Goal: Task Accomplishment & Management: Complete application form

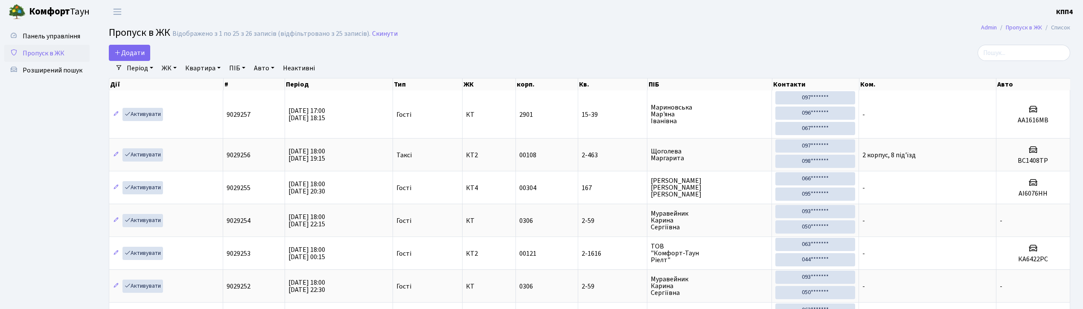
select select "25"
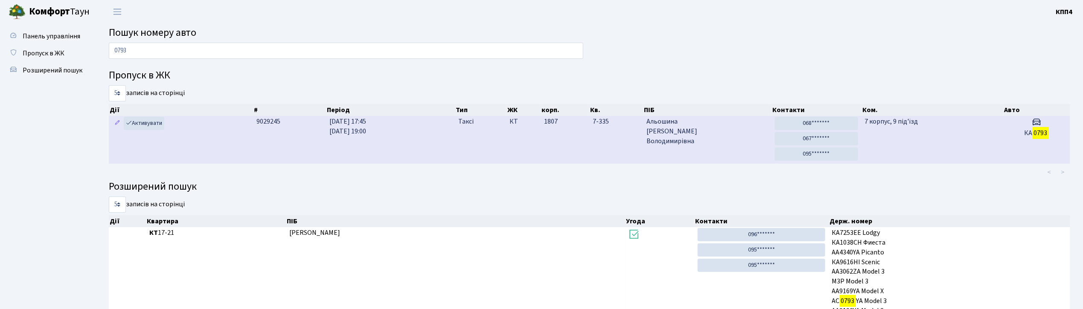
type input "0793"
click at [730, 130] on span "Альошина Тетяна Володимирівна" at bounding box center [707, 131] width 122 height 29
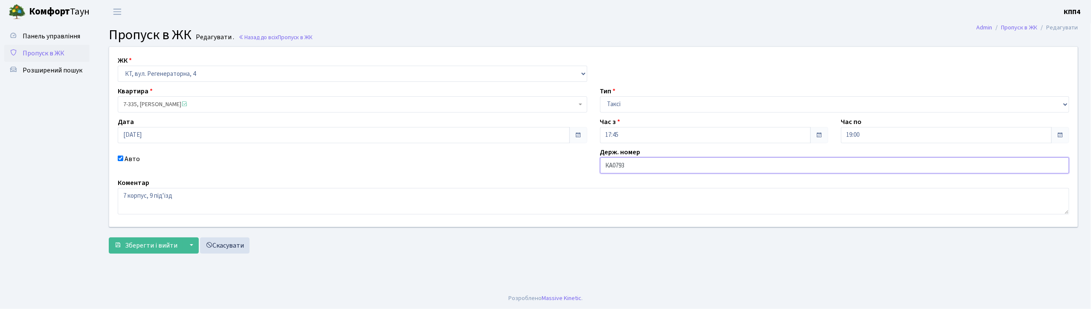
click at [650, 166] on input "КА0793" at bounding box center [835, 165] width 470 height 16
type input "КА0793ЕХ"
click at [169, 247] on span "Зберегти і вийти" at bounding box center [151, 245] width 52 height 9
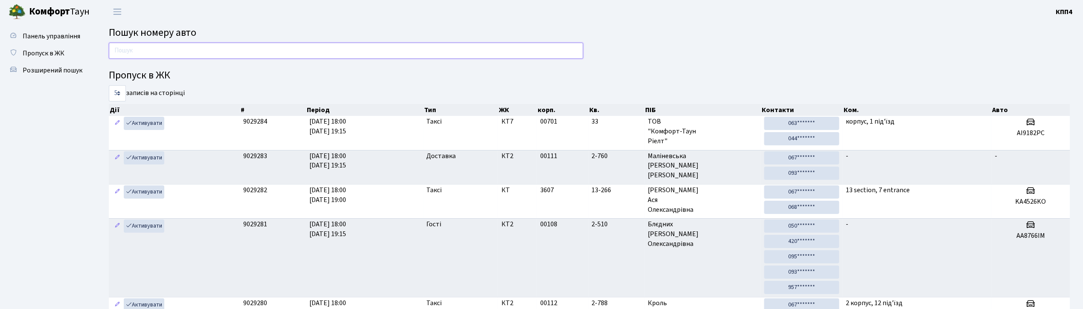
click at [409, 45] on input "text" at bounding box center [346, 51] width 474 height 16
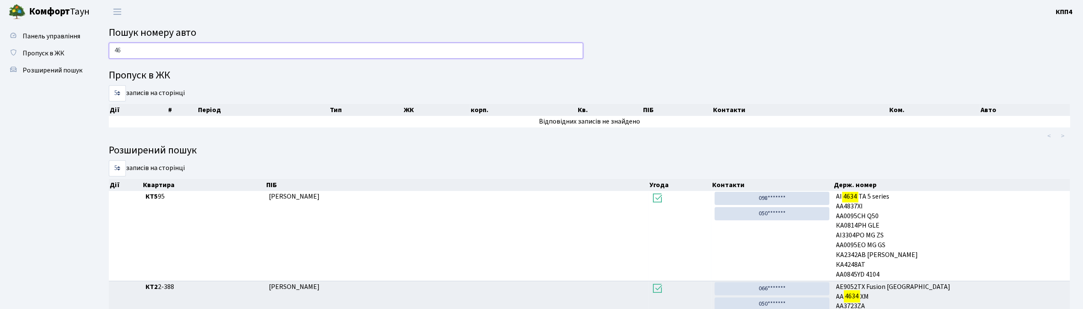
type input "4"
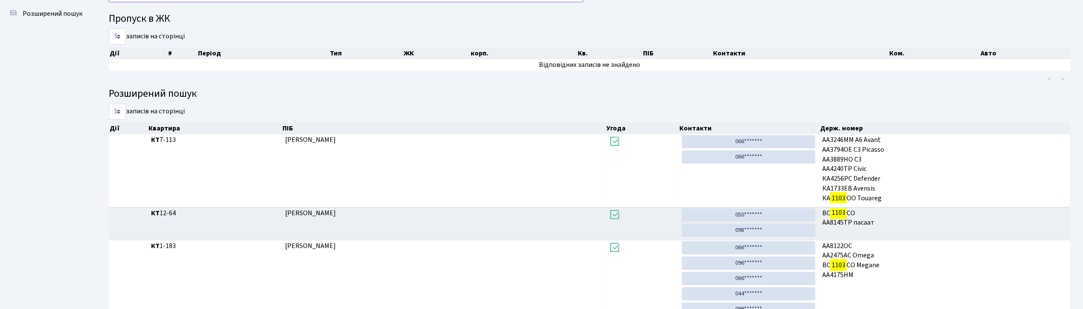
scroll to position [46, 0]
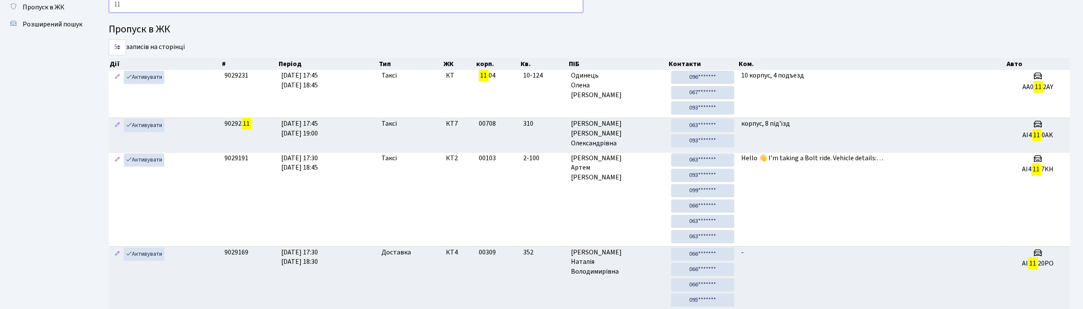
type input "1"
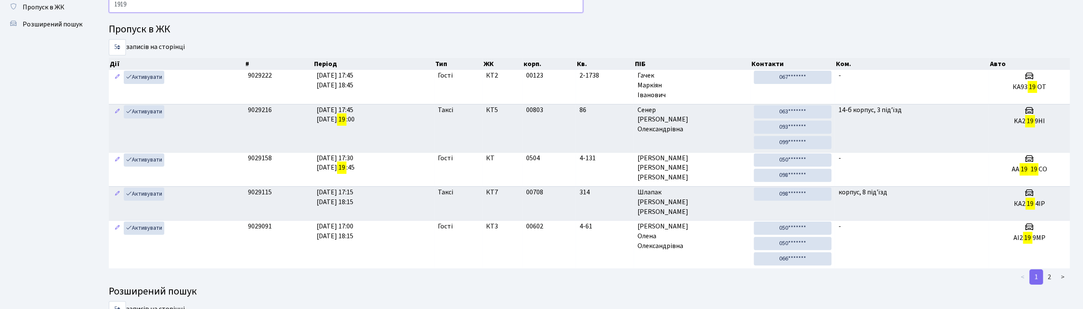
type input "1919"
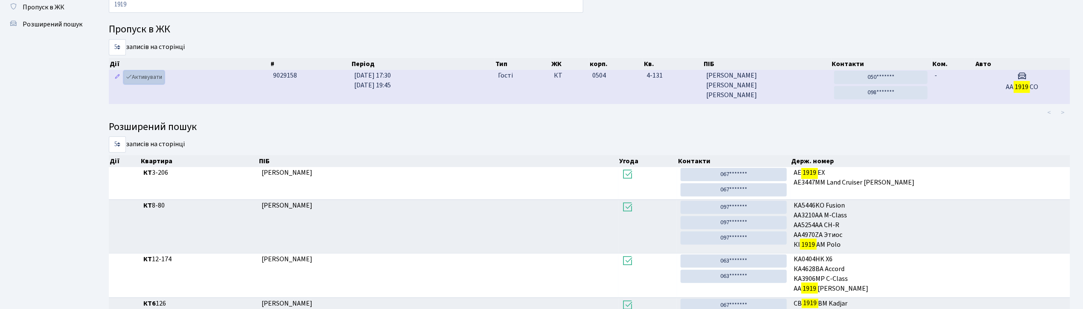
click at [145, 78] on link "Активувати" at bounding box center [144, 77] width 41 height 13
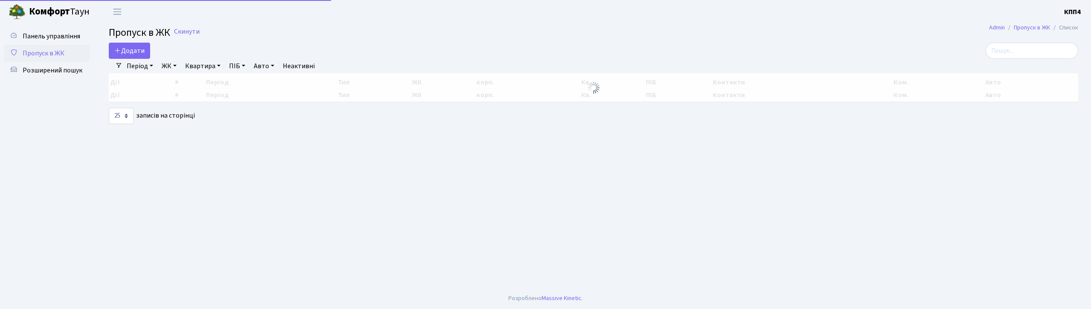
select select "25"
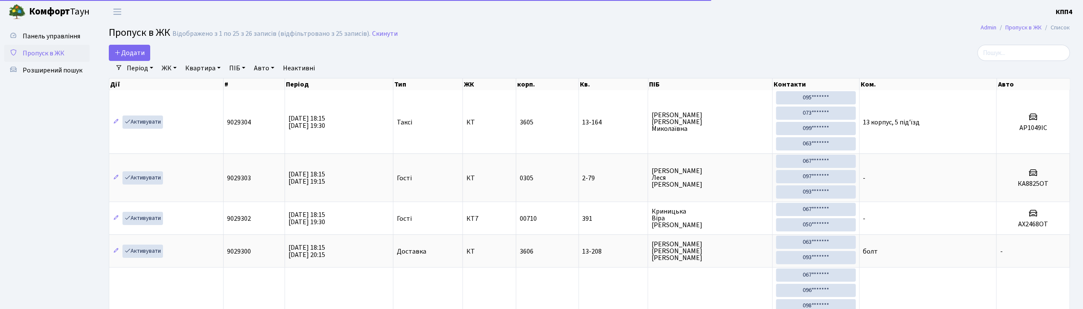
drag, startPoint x: 61, startPoint y: 35, endPoint x: 168, endPoint y: 38, distance: 106.7
click at [63, 35] on span "Панель управління" at bounding box center [52, 36] width 58 height 9
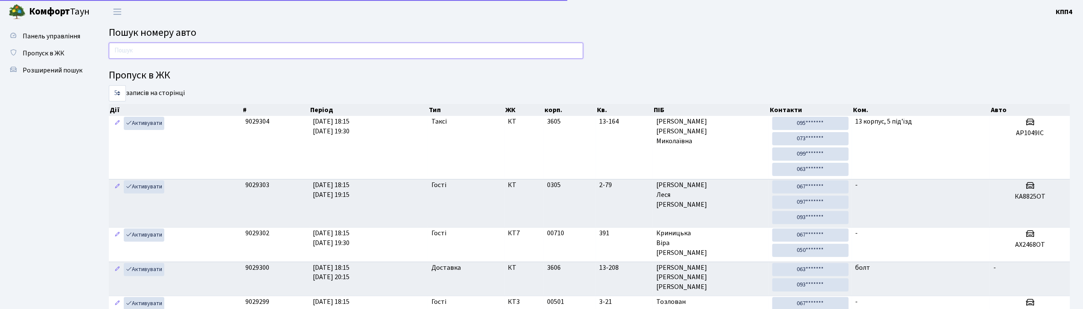
drag, startPoint x: 287, startPoint y: 47, endPoint x: 328, endPoint y: 47, distance: 41.0
click at [287, 47] on input "text" at bounding box center [346, 51] width 474 height 16
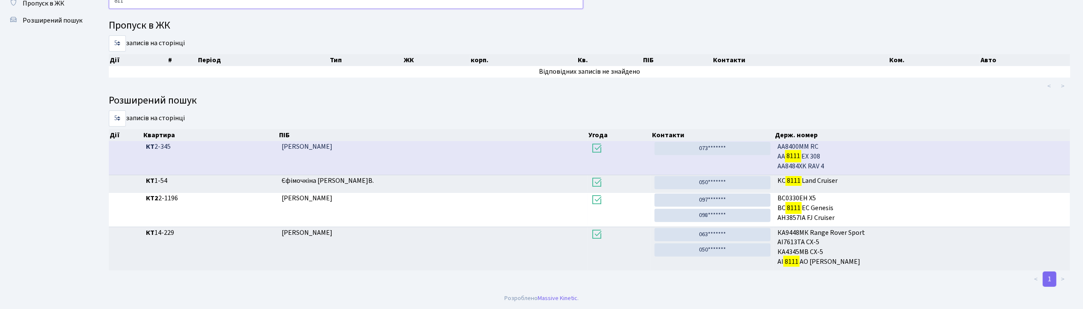
scroll to position [46, 0]
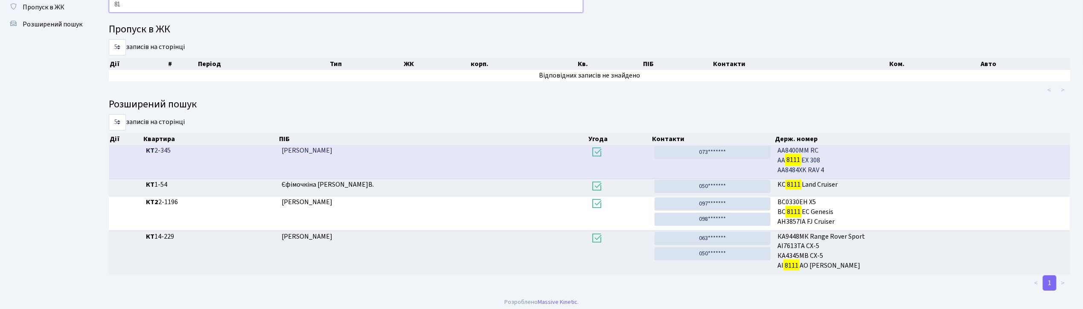
type input "8"
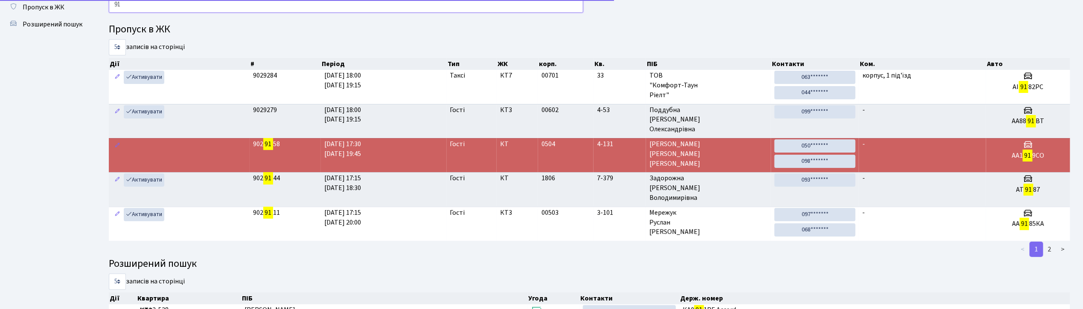
type input "9"
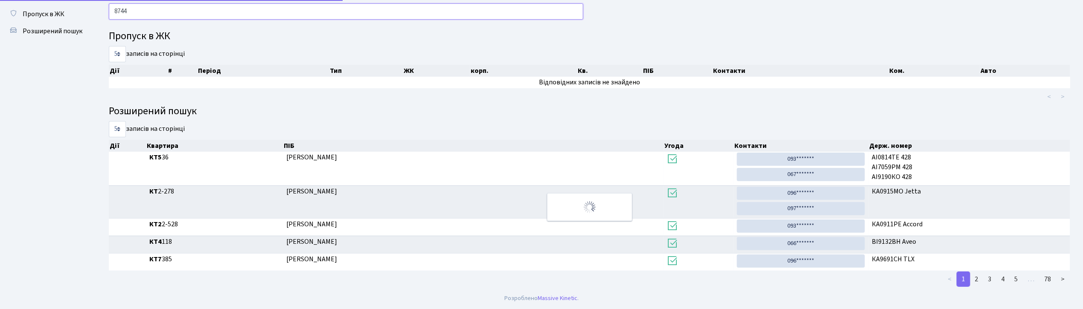
scroll to position [7, 0]
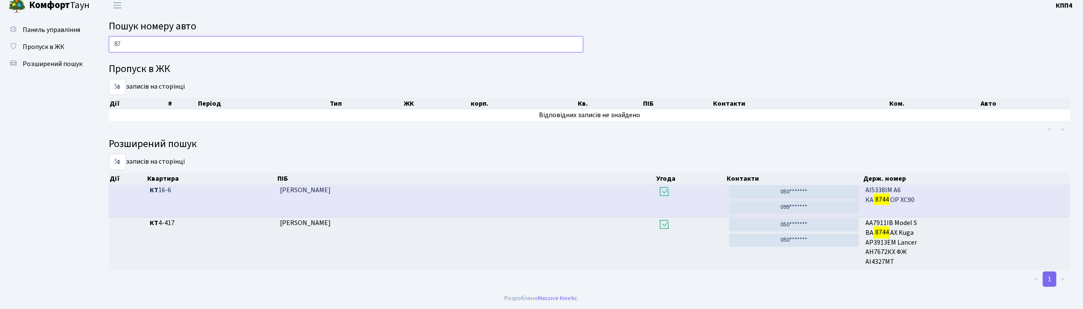
type input "8"
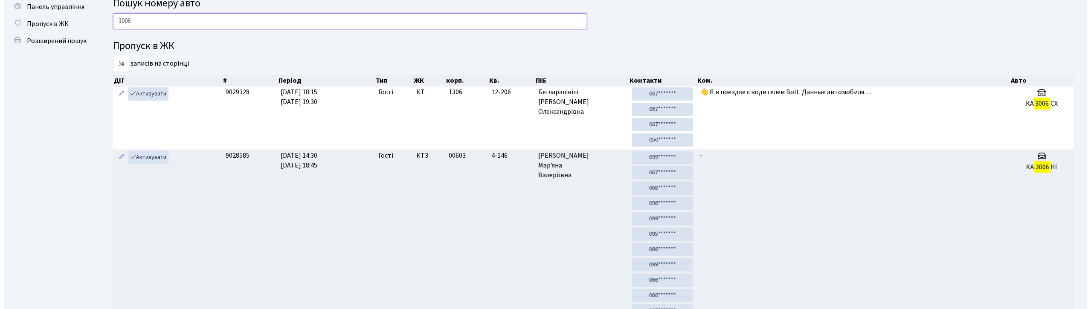
scroll to position [0, 0]
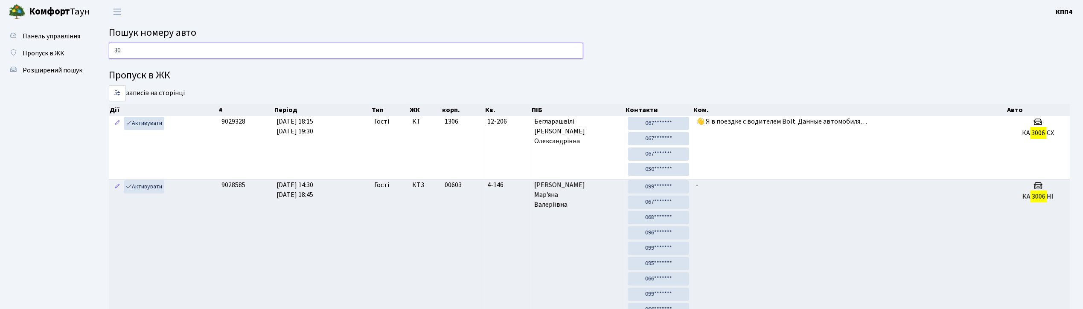
type input "3"
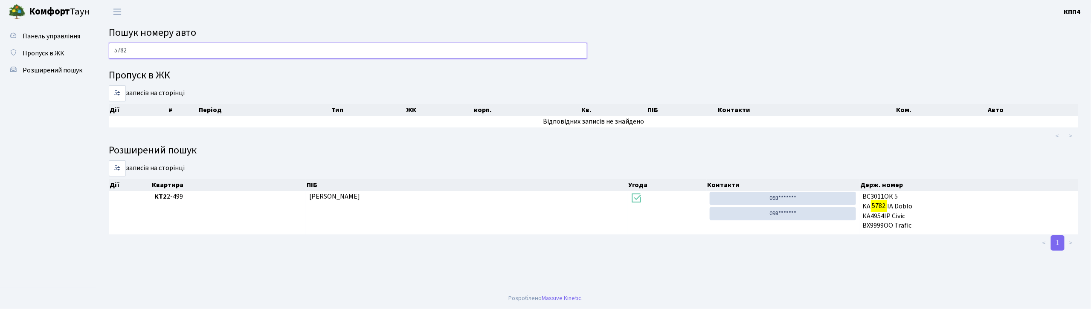
click at [305, 53] on input "5782" at bounding box center [348, 51] width 479 height 16
type input "5"
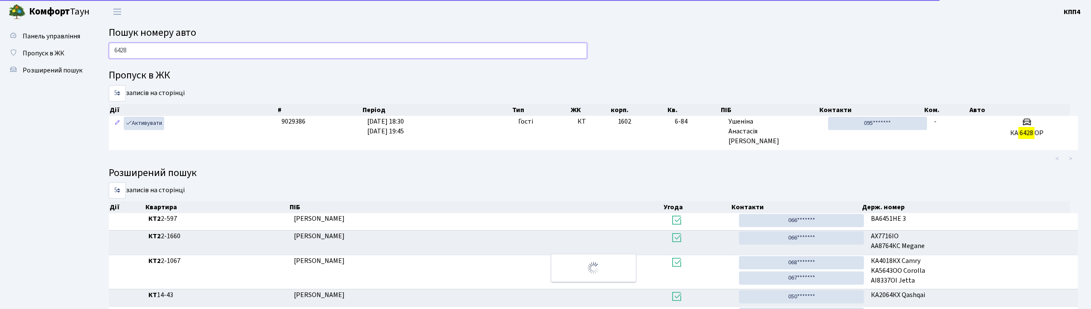
type input "6428"
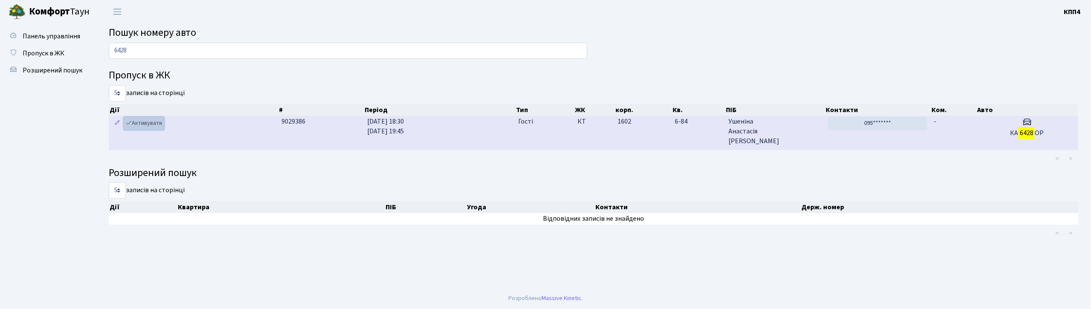
click at [154, 125] on link "Активувати" at bounding box center [144, 123] width 41 height 13
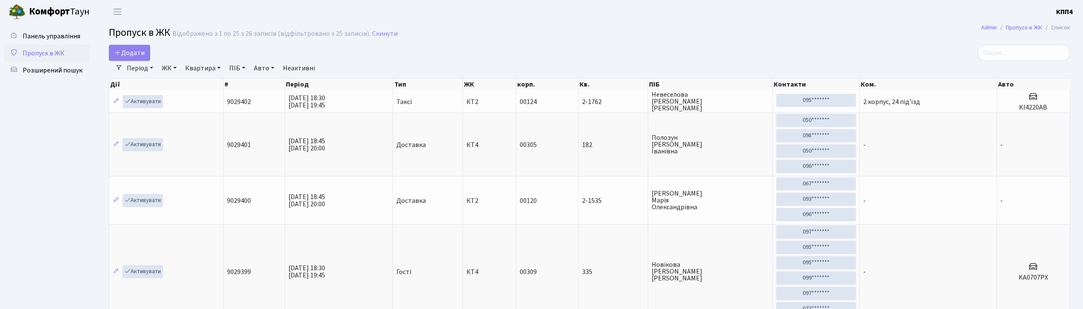
select select "25"
click at [1049, 55] on input "search" at bounding box center [1023, 53] width 93 height 16
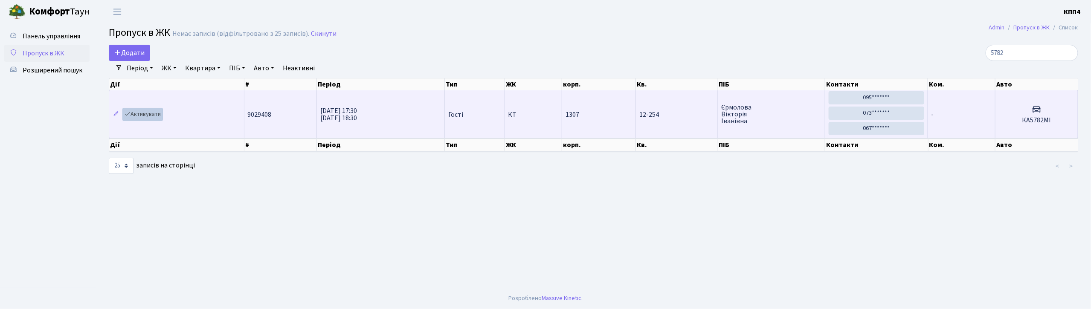
type input "5782"
click at [145, 116] on link "Активувати" at bounding box center [142, 114] width 41 height 13
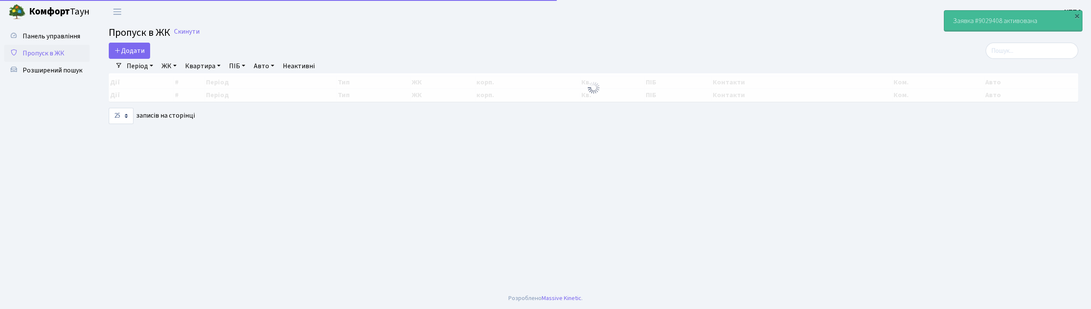
select select "25"
click at [1043, 49] on input "search" at bounding box center [1032, 51] width 93 height 16
select select "25"
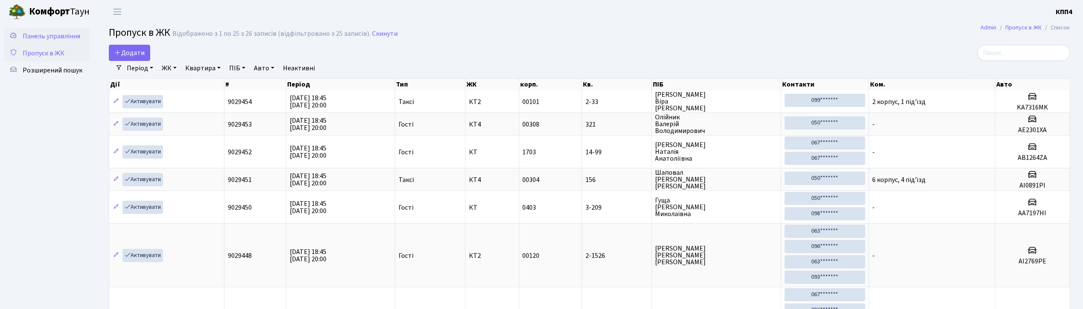
click at [46, 33] on span "Панель управління" at bounding box center [52, 36] width 58 height 9
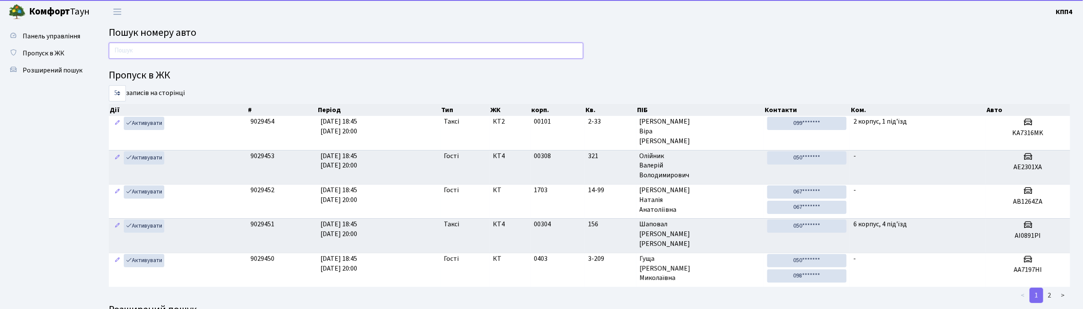
click at [127, 51] on input "text" at bounding box center [346, 51] width 474 height 16
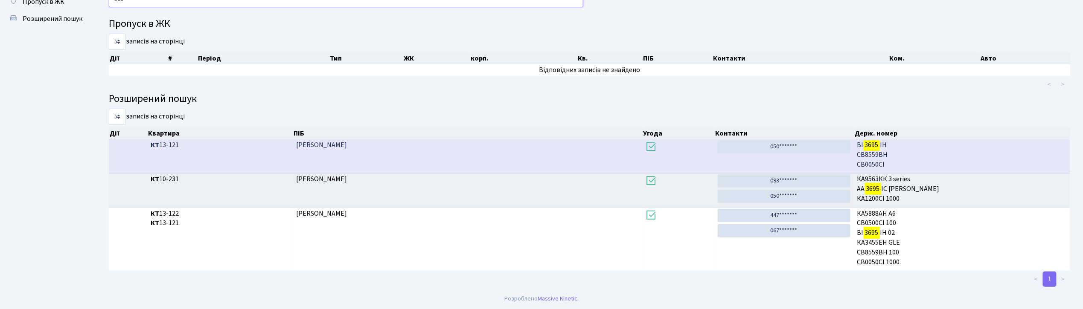
scroll to position [46, 0]
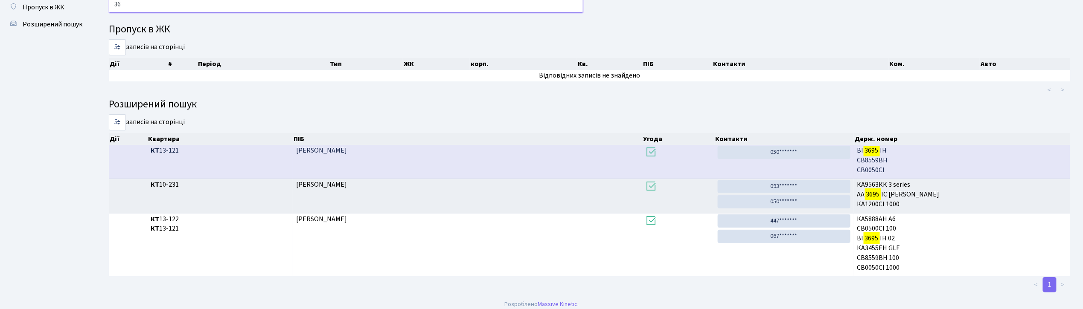
type input "3"
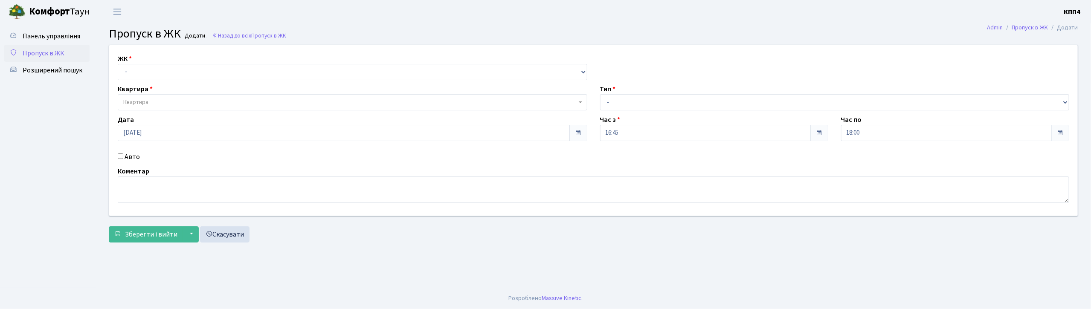
click at [119, 156] on input "Авто" at bounding box center [121, 157] width 6 height 6
checkbox input "true"
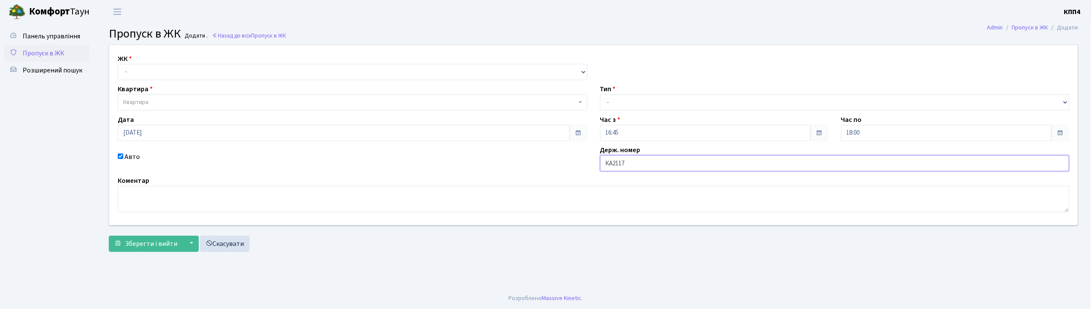
type input "КА2117АЕ"
click at [275, 67] on select "- КТ, вул. Регенераторна, 4 КТ2, просп. [STREET_ADDRESS] [STREET_ADDRESS] [PERS…" at bounding box center [353, 72] width 470 height 16
select select "271"
click at [118, 64] on select "- КТ, вул. Регенераторна, 4 КТ2, просп. [STREET_ADDRESS] [STREET_ADDRESS] [PERS…" at bounding box center [353, 72] width 470 height 16
select select
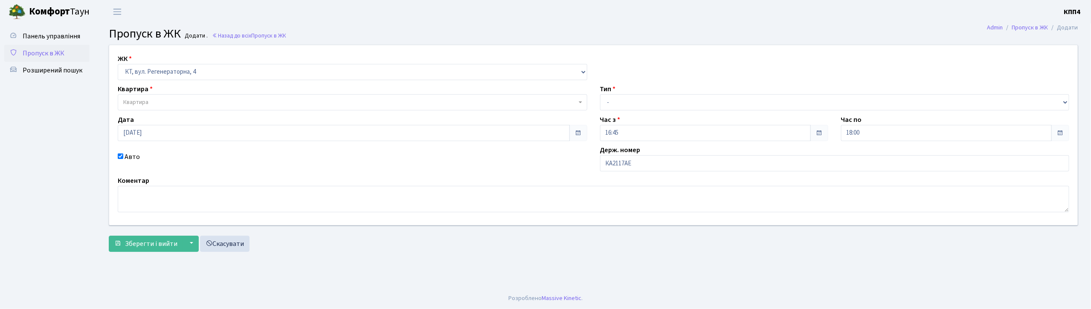
click at [268, 98] on span "Квартира" at bounding box center [353, 102] width 470 height 16
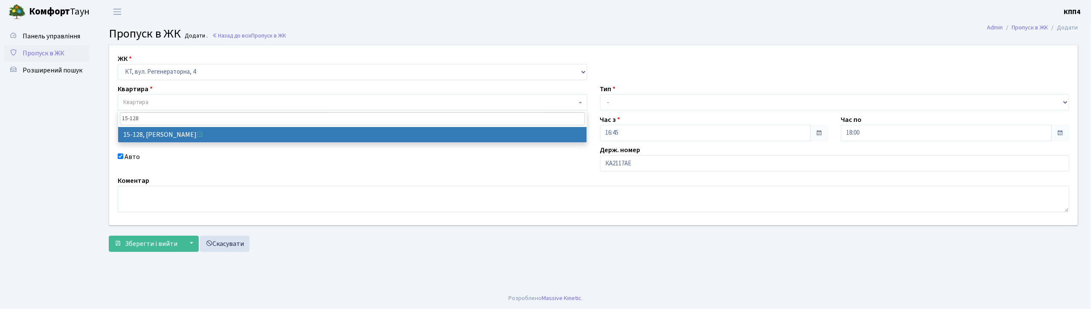
type input "15-128"
select select "8903"
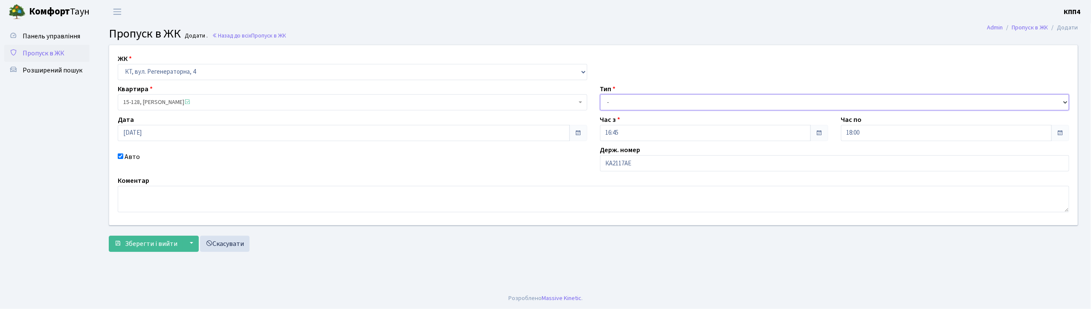
click at [628, 100] on select "- Доставка Таксі Гості Сервіс" at bounding box center [835, 102] width 470 height 16
select select "3"
click at [600, 94] on select "- Доставка Таксі Гості Сервіс" at bounding box center [835, 102] width 470 height 16
click at [136, 243] on span "Зберегти і вийти" at bounding box center [151, 243] width 52 height 9
type input "[DATE]"
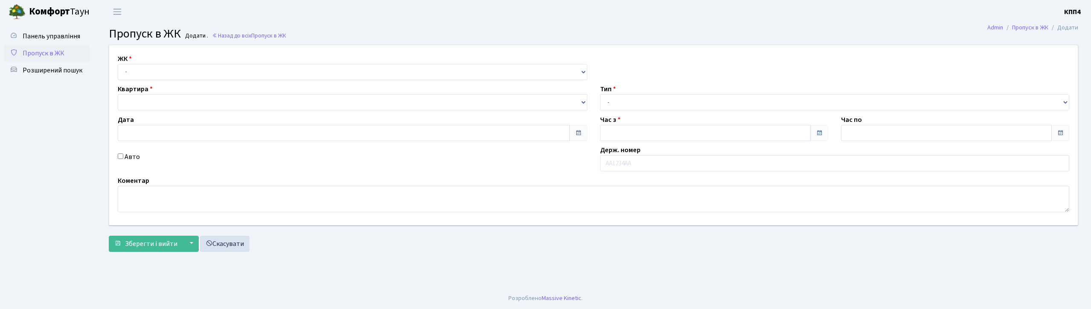
type input "19:00"
type input "20:00"
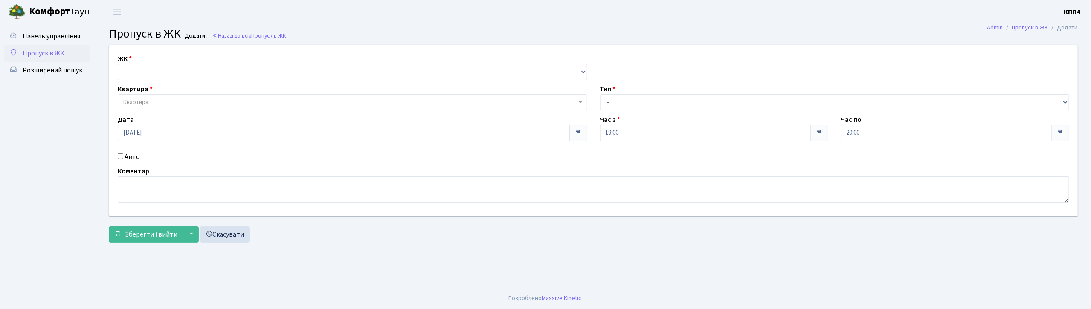
click at [120, 156] on input "Авто" at bounding box center [121, 157] width 6 height 6
checkbox input "true"
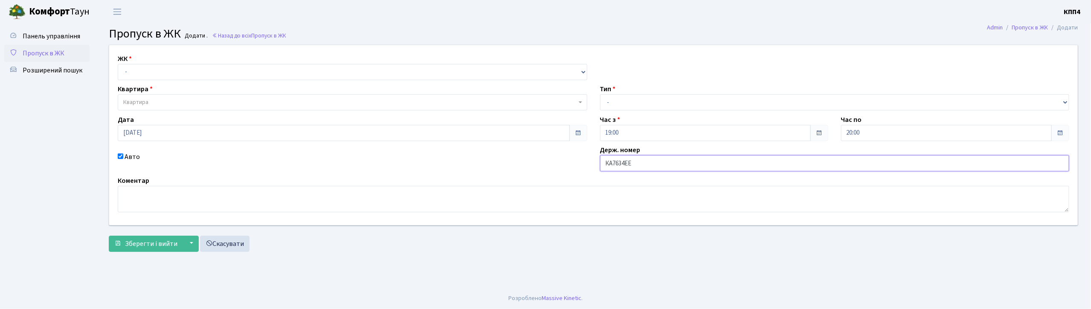
type input "КА7634ЕЕ"
drag, startPoint x: 203, startPoint y: 71, endPoint x: 206, endPoint y: 77, distance: 6.7
click at [203, 71] on select "- КТ, вул. Регенераторна, 4 КТ2, просп. [STREET_ADDRESS] [STREET_ADDRESS] [PERS…" at bounding box center [353, 72] width 470 height 16
select select "271"
click at [118, 64] on select "- КТ, вул. Регенераторна, 4 КТ2, просп. [STREET_ADDRESS] [STREET_ADDRESS] [PERS…" at bounding box center [353, 72] width 470 height 16
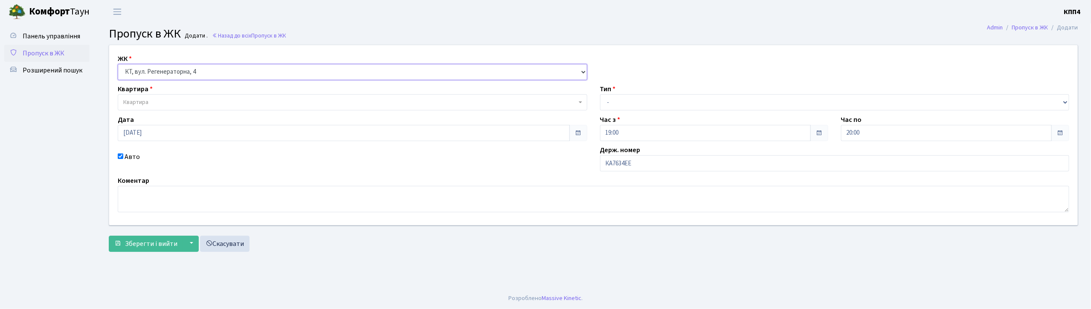
select select
click at [204, 101] on span "Квартира" at bounding box center [349, 102] width 453 height 9
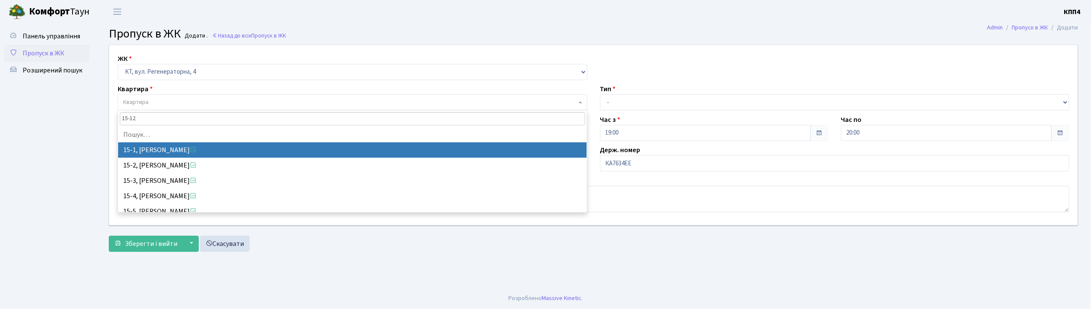
type input "15-128"
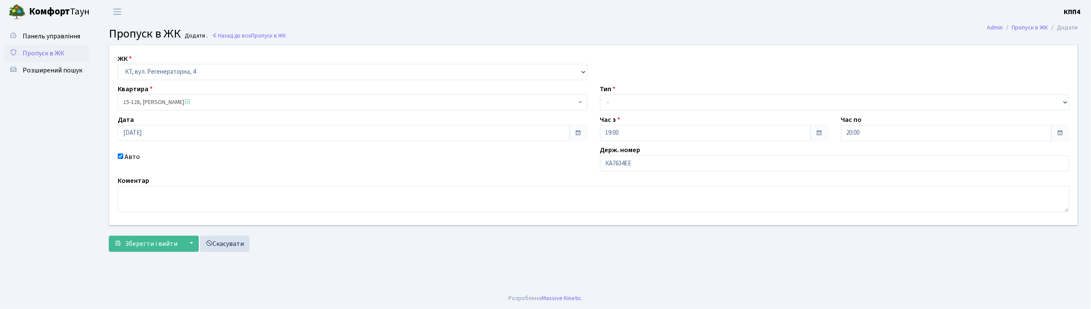
select select "8903"
click at [622, 102] on select "- Доставка Таксі Гості Сервіс" at bounding box center [835, 102] width 470 height 16
select select "2"
click at [600, 94] on select "- Доставка Таксі Гості Сервіс" at bounding box center [835, 102] width 470 height 16
click at [137, 247] on span "Зберегти і вийти" at bounding box center [151, 243] width 52 height 9
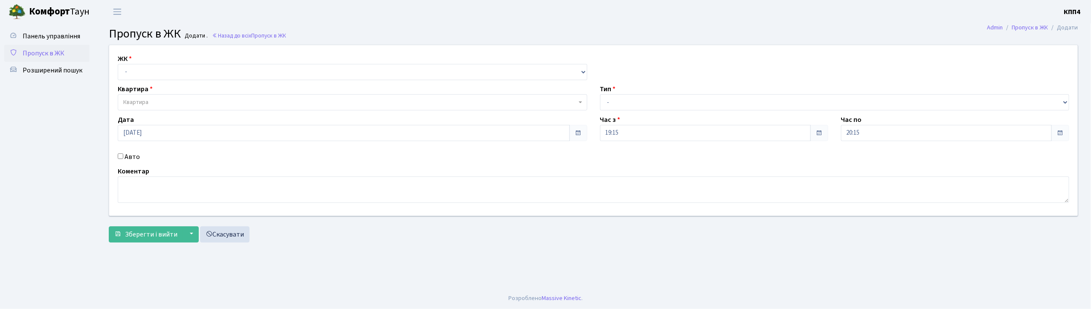
click at [122, 154] on input "Авто" at bounding box center [121, 157] width 6 height 6
checkbox input "true"
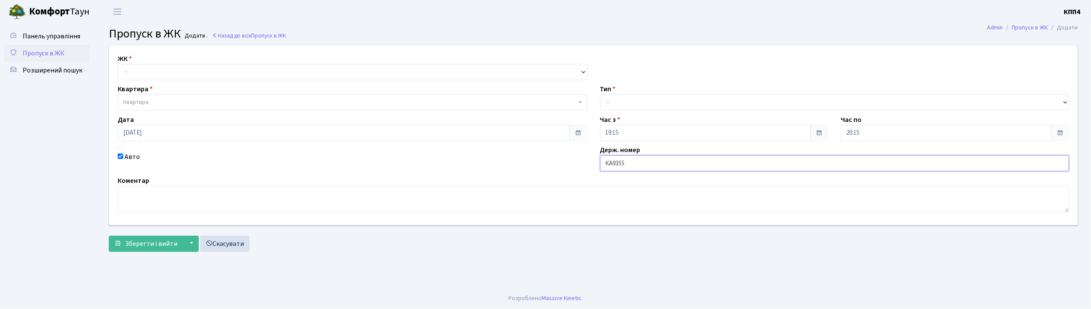
type input "КА9355ВВ"
click at [630, 101] on select "- Доставка Таксі Гості Сервіс" at bounding box center [835, 102] width 470 height 16
select select "3"
click at [600, 94] on select "- Доставка Таксі Гості Сервіс" at bounding box center [835, 102] width 470 height 16
drag, startPoint x: 288, startPoint y: 70, endPoint x: 288, endPoint y: 79, distance: 9.0
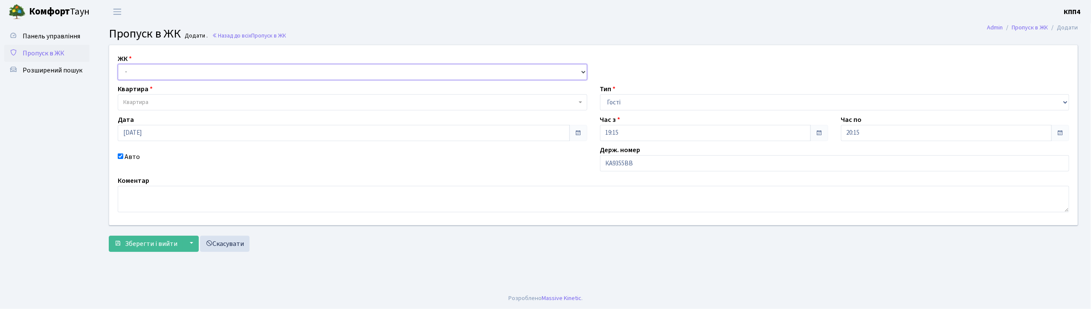
click at [288, 70] on select "- КТ, вул. Регенераторна, 4 КТ2, просп. [STREET_ADDRESS] [STREET_ADDRESS] [PERS…" at bounding box center [353, 72] width 470 height 16
select select "271"
click at [118, 64] on select "- КТ, вул. Регенераторна, 4 КТ2, просп. [STREET_ADDRESS] [STREET_ADDRESS] [PERS…" at bounding box center [353, 72] width 470 height 16
select select
click at [285, 101] on span "Квартира" at bounding box center [349, 102] width 453 height 9
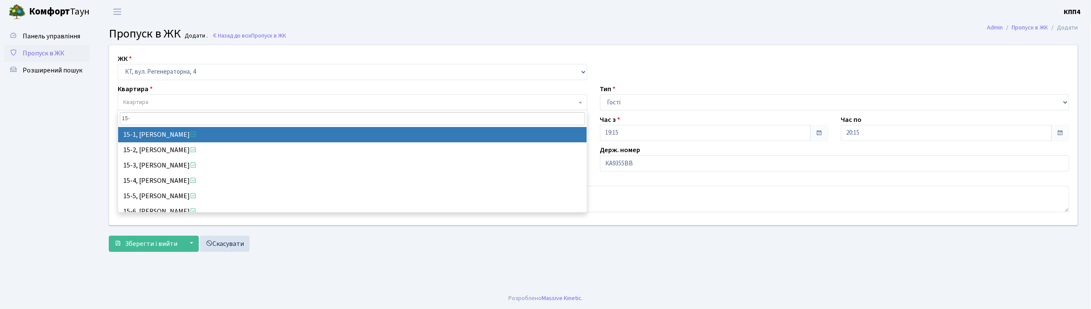
type input "15-8"
select select "8783"
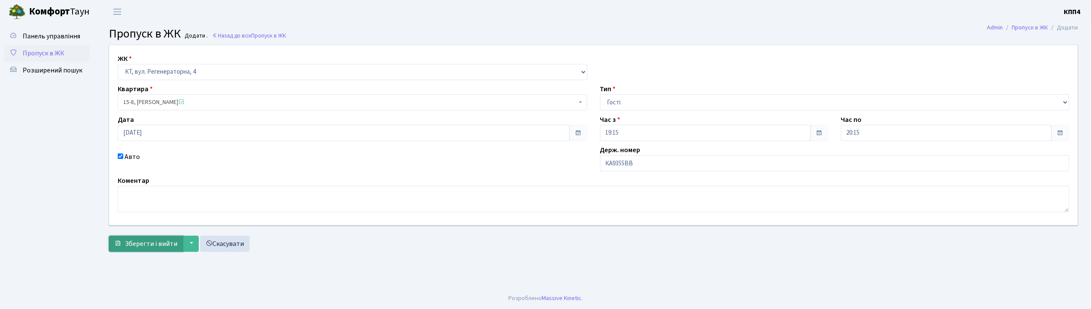
click at [164, 240] on span "Зберегти і вийти" at bounding box center [151, 243] width 52 height 9
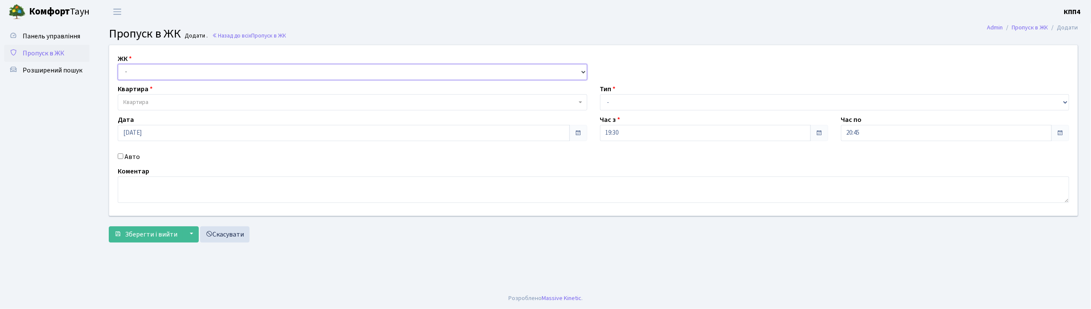
click at [149, 72] on select "- КТ, вул. Регенераторна, 4 КТ2, просп. [STREET_ADDRESS] [STREET_ADDRESS] [PERS…" at bounding box center [353, 72] width 470 height 16
select select "271"
click at [118, 64] on select "- КТ, вул. Регенераторна, 4 КТ2, просп. Соборності, 17 КТ3, вул. Березнева, 16 …" at bounding box center [353, 72] width 470 height 16
select select
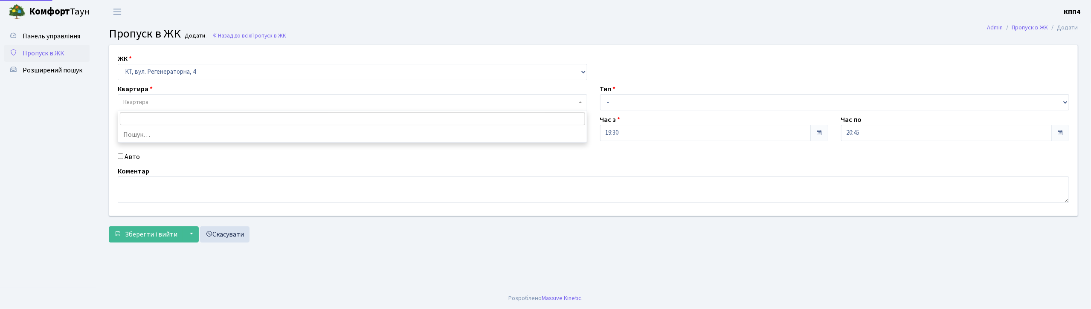
click at [171, 96] on span "Квартира" at bounding box center [353, 102] width 470 height 16
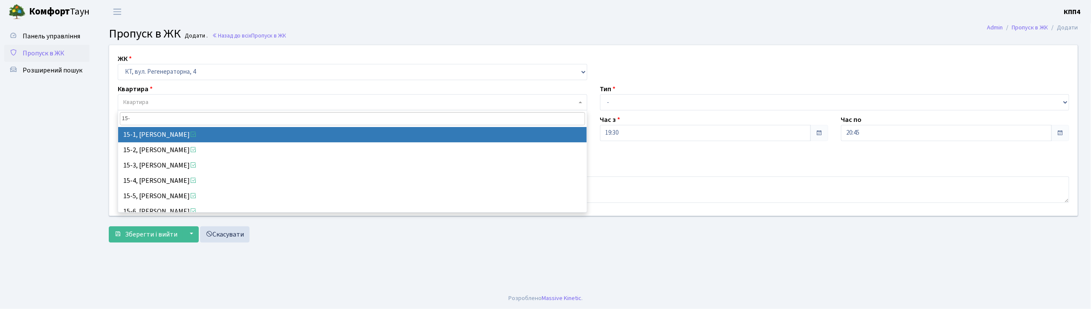
type input "15-7"
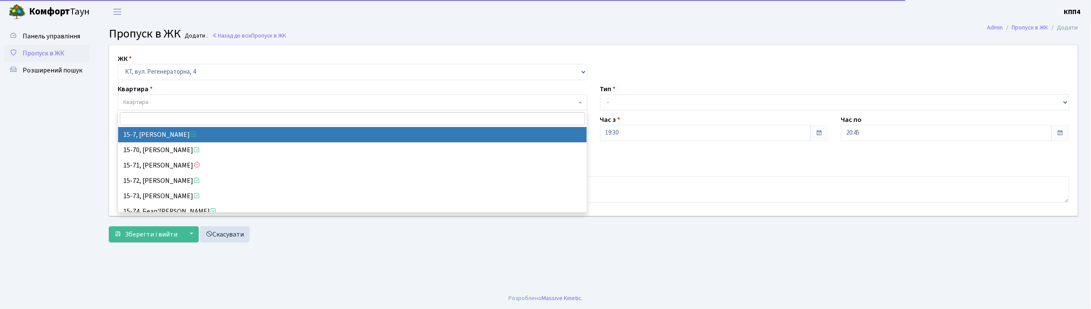
select select "8782"
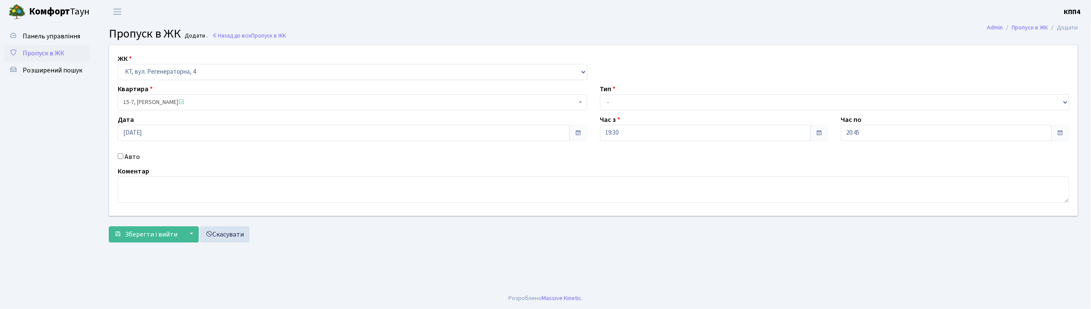
click at [256, 106] on span "15-7, Левіатов Дані" at bounding box center [349, 102] width 453 height 9
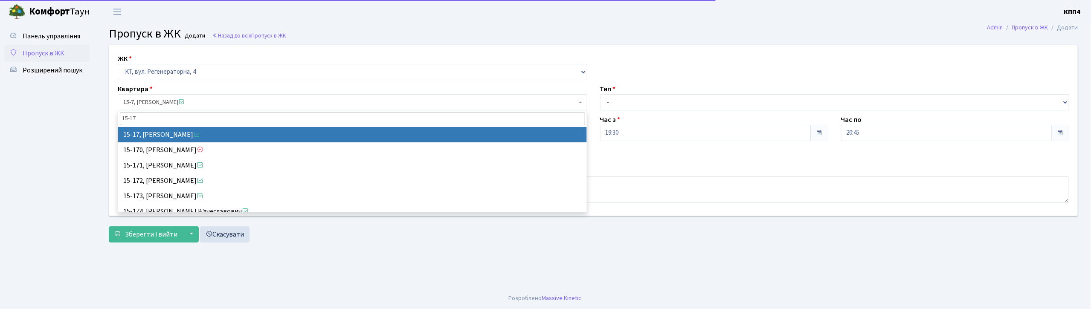
type input "15-17"
select select "8792"
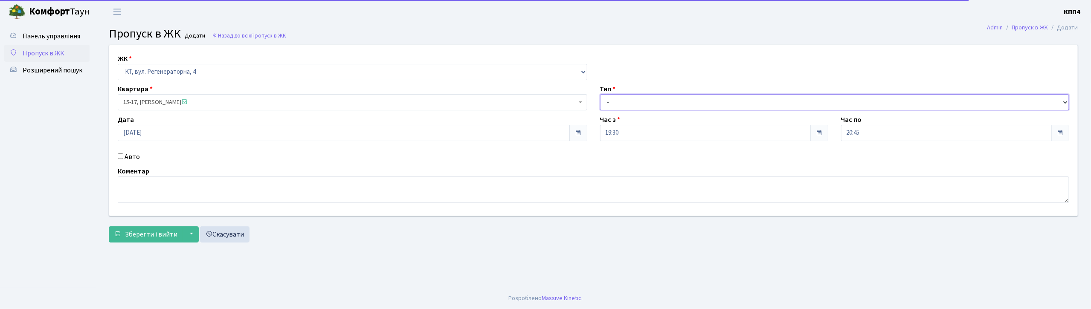
drag, startPoint x: 629, startPoint y: 97, endPoint x: 631, endPoint y: 110, distance: 12.6
click at [630, 101] on select "- Доставка Таксі Гості Сервіс" at bounding box center [835, 102] width 470 height 16
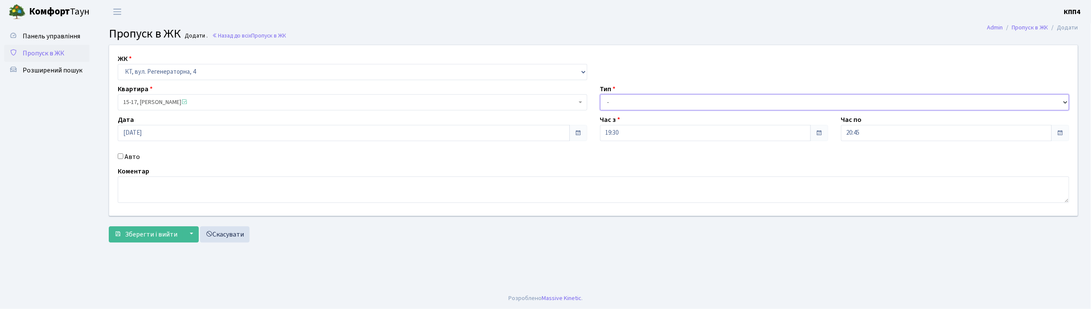
select select "1"
click at [600, 94] on select "- Доставка Таксі Гості Сервіс" at bounding box center [835, 102] width 470 height 16
click at [159, 229] on button "Зберегти і вийти" at bounding box center [146, 235] width 74 height 16
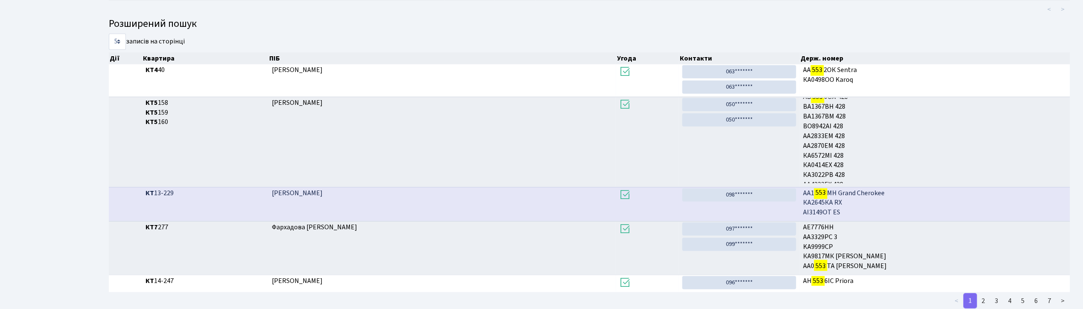
scroll to position [1, 0]
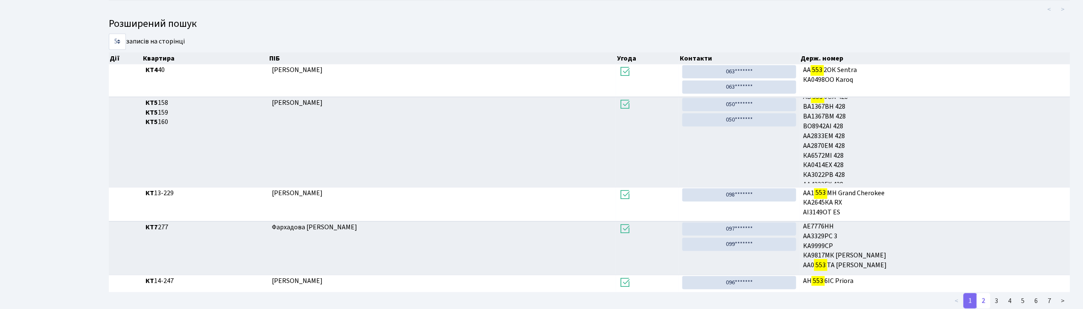
click at [987, 302] on link "2" at bounding box center [983, 300] width 14 height 15
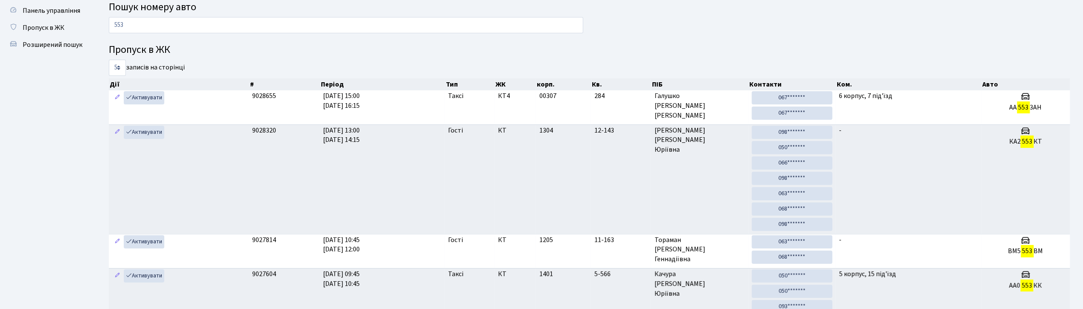
scroll to position [0, 0]
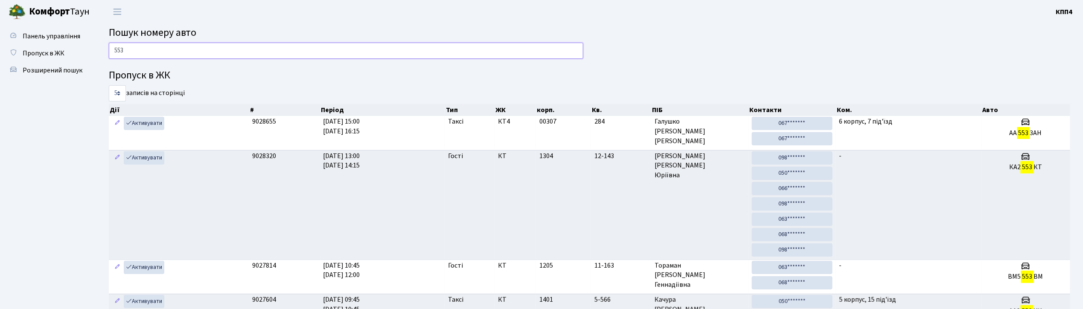
click at [171, 55] on input "553" at bounding box center [346, 51] width 474 height 16
type input "5"
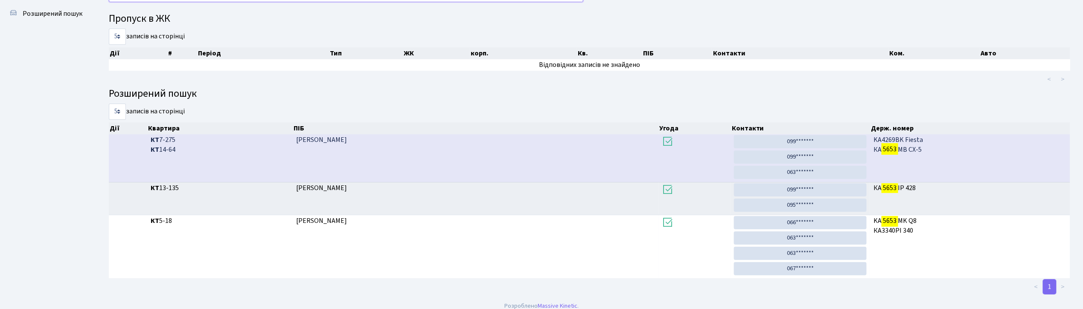
scroll to position [46, 0]
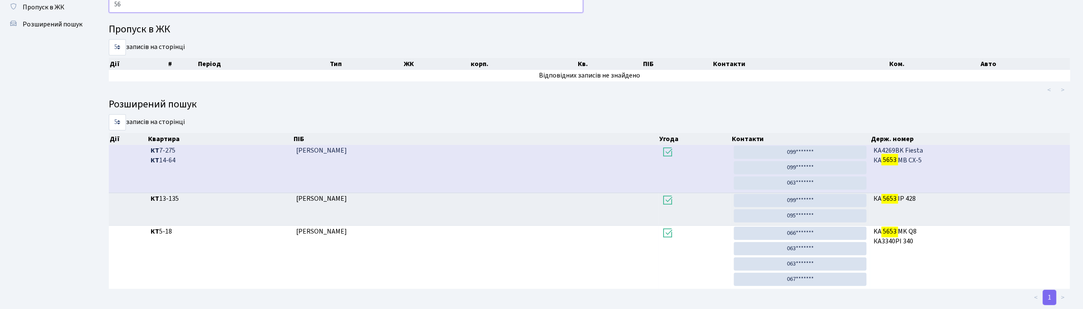
type input "5"
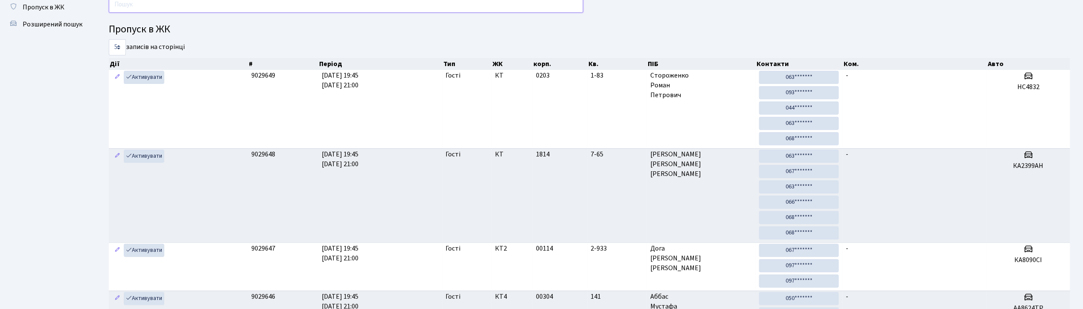
click at [212, 5] on input "text" at bounding box center [346, 5] width 474 height 16
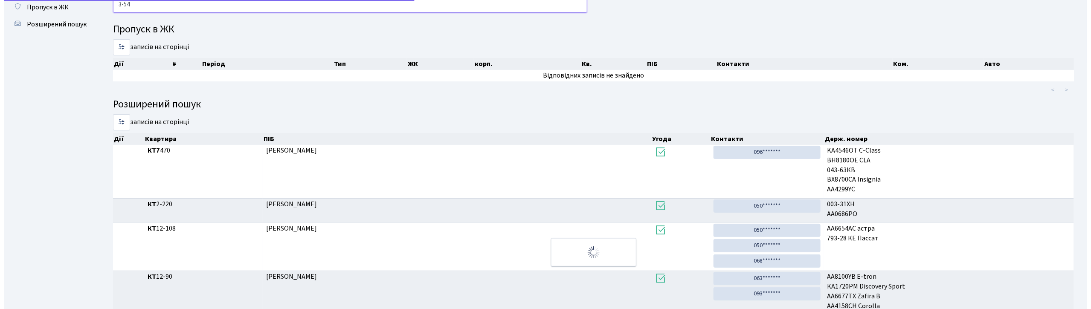
scroll to position [0, 0]
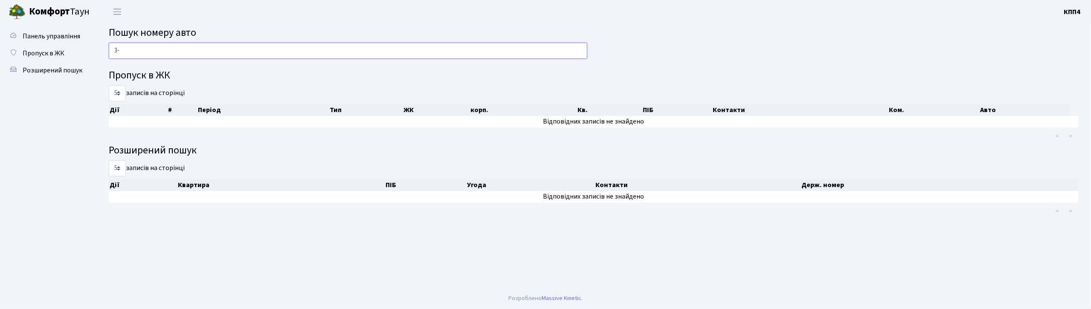
type input "3"
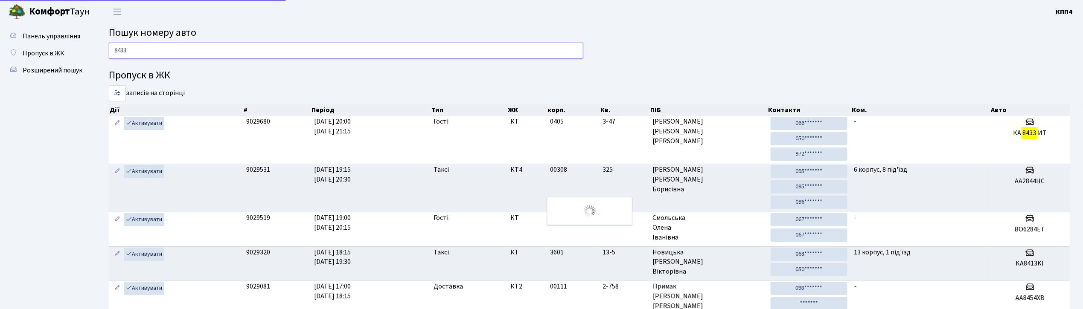
type input "8433"
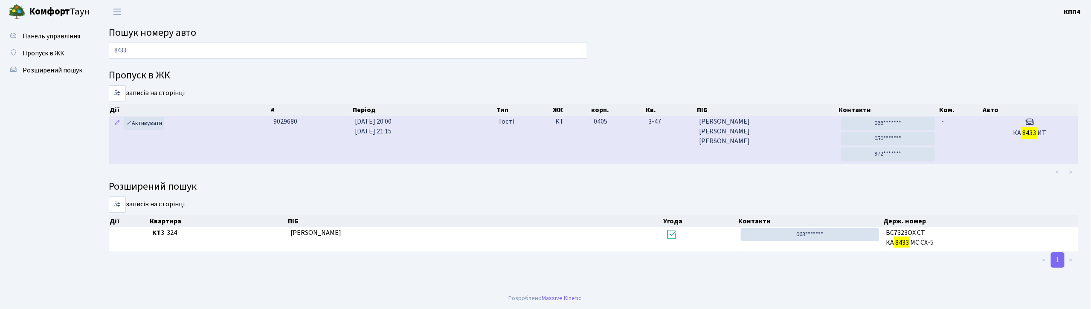
click at [978, 135] on td "-" at bounding box center [960, 140] width 44 height 48
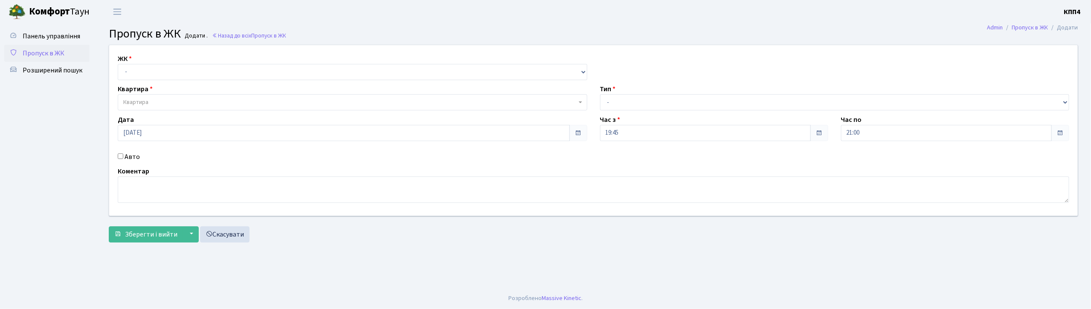
click at [121, 156] on input "Авто" at bounding box center [121, 157] width 6 height 6
checkbox input "true"
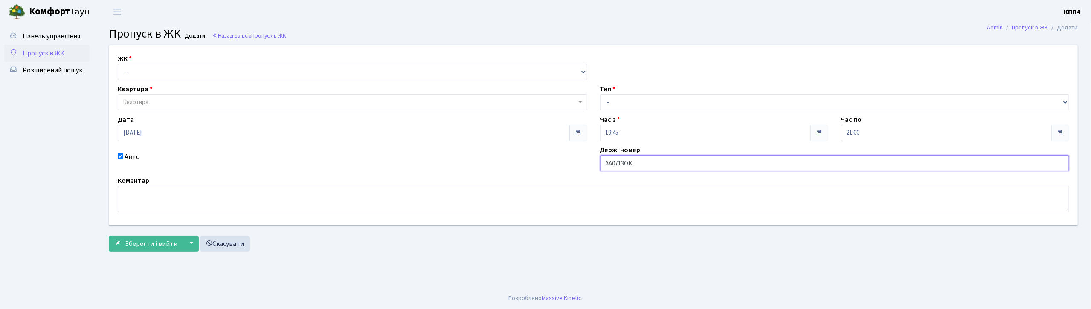
type input "АА0713ОК"
drag, startPoint x: 154, startPoint y: 73, endPoint x: 157, endPoint y: 79, distance: 7.3
click at [154, 73] on select "- КТ, вул. Регенераторна, 4 КТ2, просп. Соборності, 17 КТ3, вул. Березнева, 16 …" at bounding box center [353, 72] width 470 height 16
select select "271"
click at [118, 64] on select "- КТ, вул. Регенераторна, 4 КТ2, просп. Соборності, 17 КТ3, вул. Березнева, 16 …" at bounding box center [353, 72] width 470 height 16
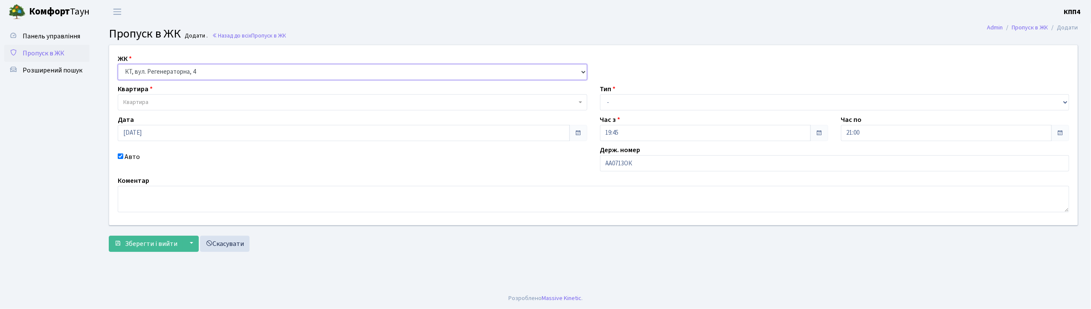
select select
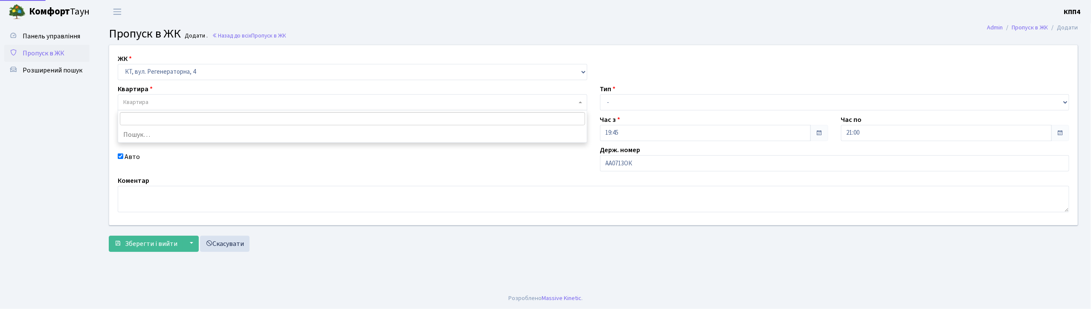
click at [159, 100] on span "Квартира" at bounding box center [349, 102] width 453 height 9
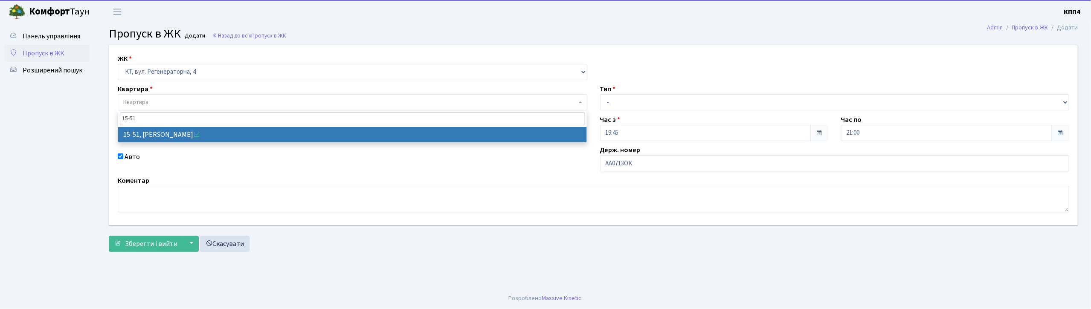
type input "15-51"
select select "8826"
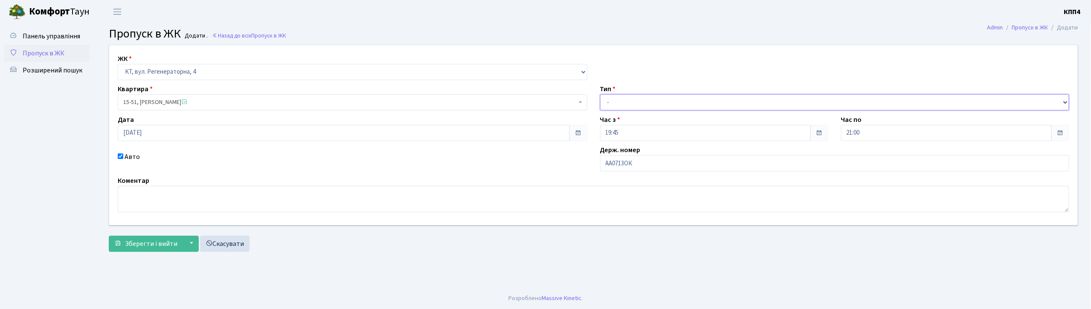
click at [618, 98] on select "- Доставка Таксі Гості Сервіс" at bounding box center [835, 102] width 470 height 16
select select "3"
click at [600, 94] on select "- Доставка Таксі Гості Сервіс" at bounding box center [835, 102] width 470 height 16
click at [147, 241] on span "Зберегти і вийти" at bounding box center [151, 243] width 52 height 9
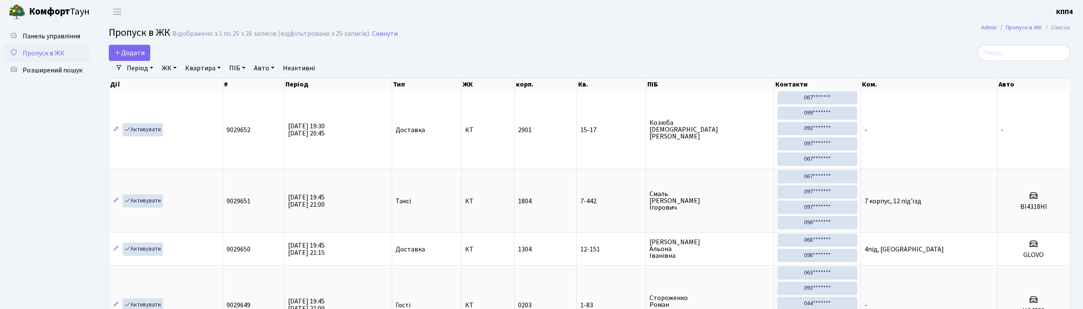
select select "25"
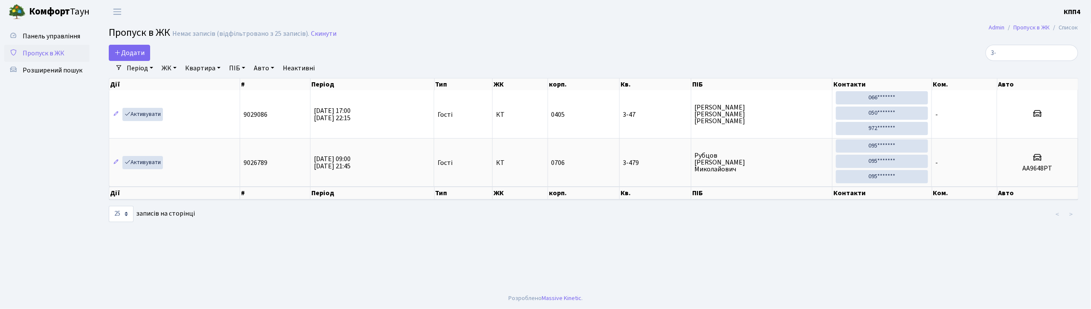
type input "3"
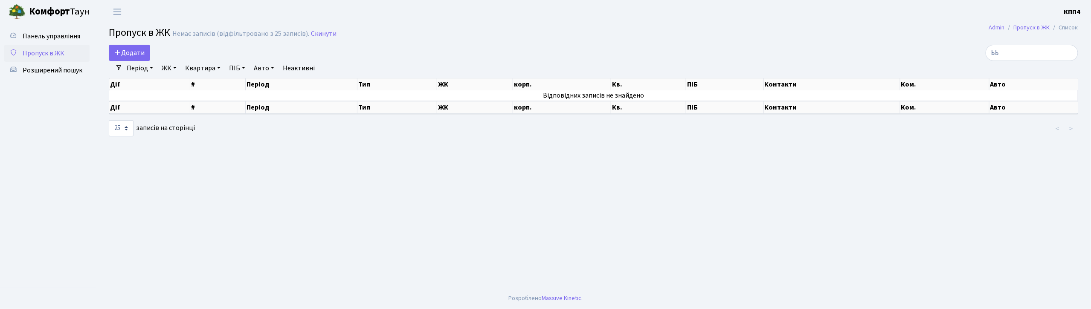
type input "Ь"
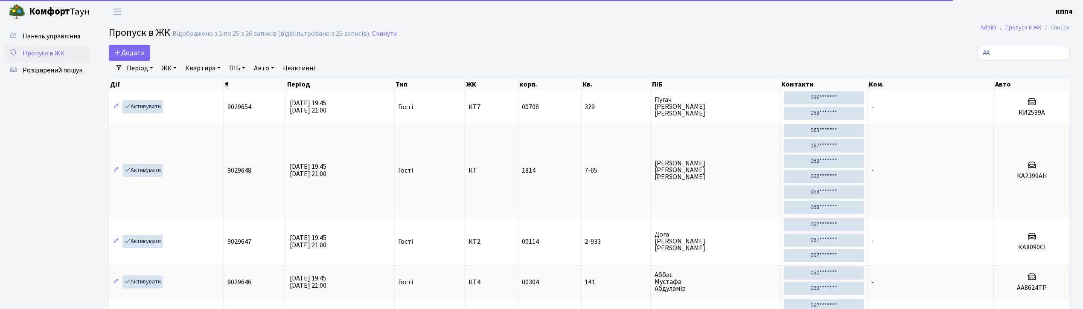
type input "[PERSON_NAME]"
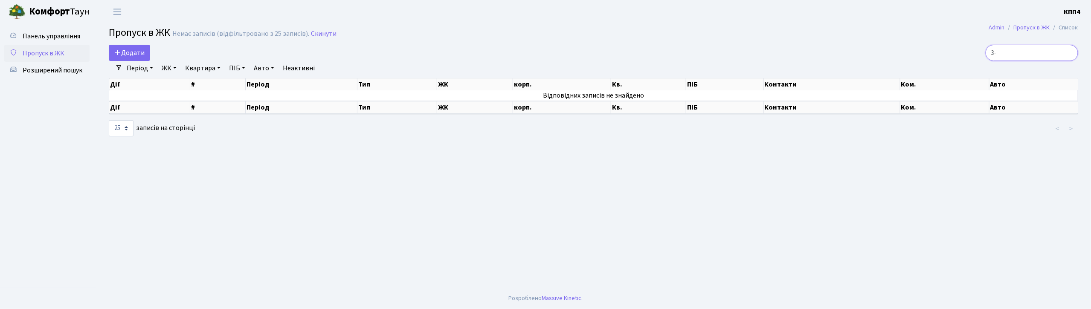
type input "3"
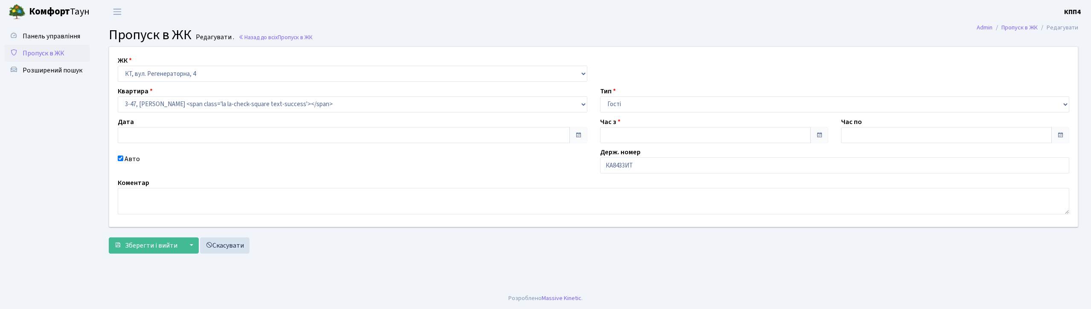
type input "[DATE]"
type input "20:00"
type input "21:15"
checkbox input "true"
click at [630, 166] on input "КА8433ИТ" at bounding box center [835, 165] width 470 height 16
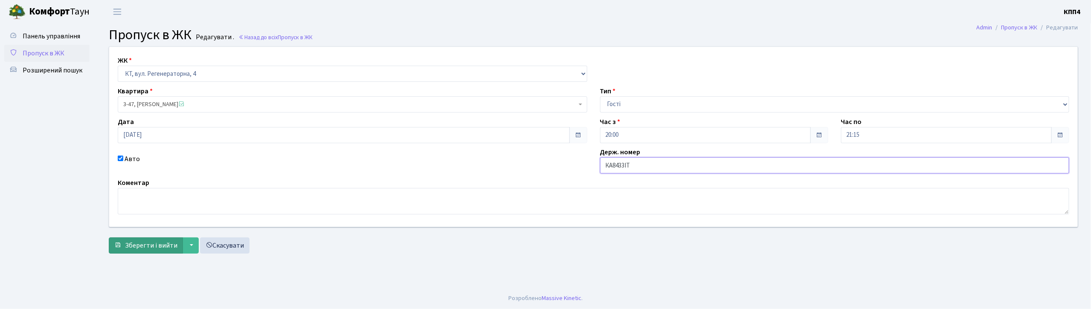
type input "КА8433ІТ"
click at [154, 247] on span "Зберегти і вийти" at bounding box center [151, 245] width 52 height 9
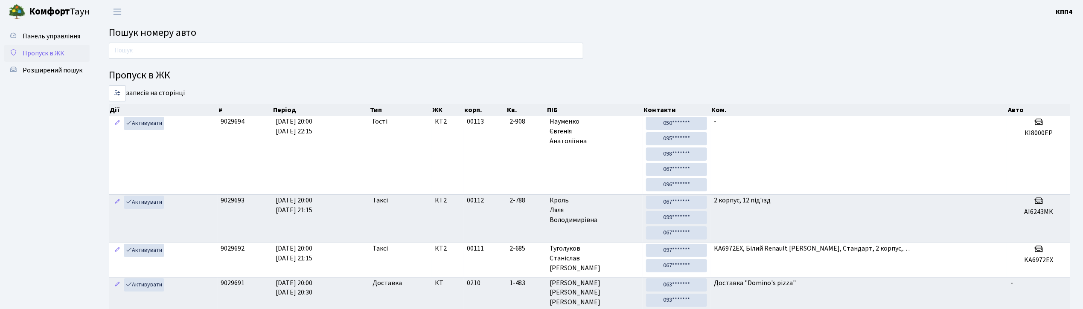
click at [35, 53] on span "Пропуск в ЖК" at bounding box center [44, 53] width 42 height 9
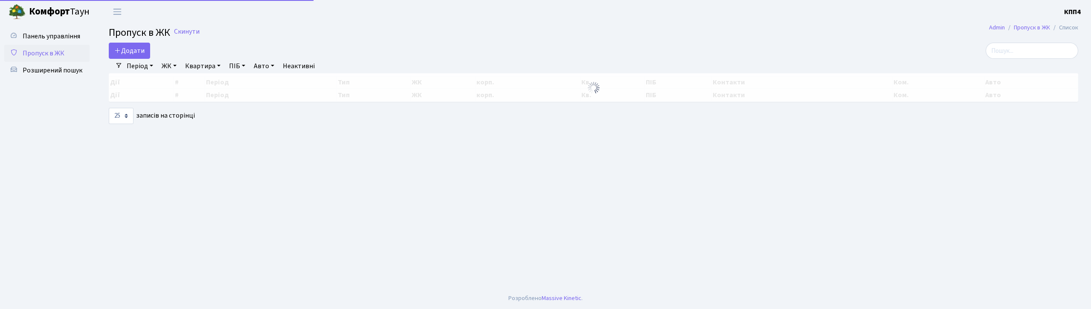
select select "25"
click at [1009, 48] on input "search" at bounding box center [1032, 51] width 93 height 16
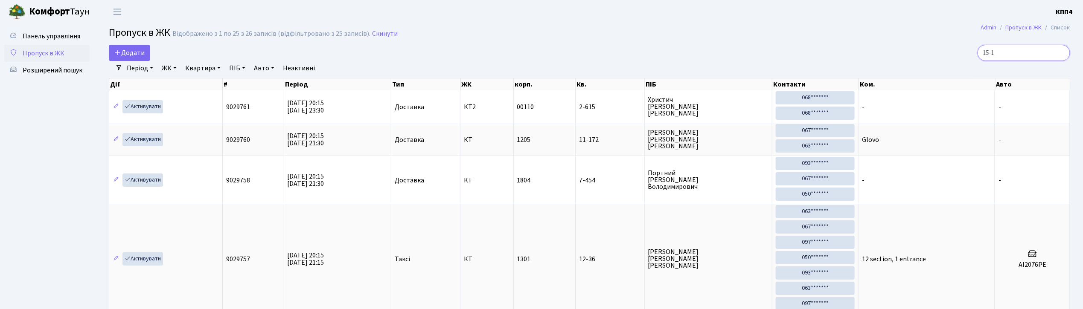
type input "15-17"
